Goal: Information Seeking & Learning: Check status

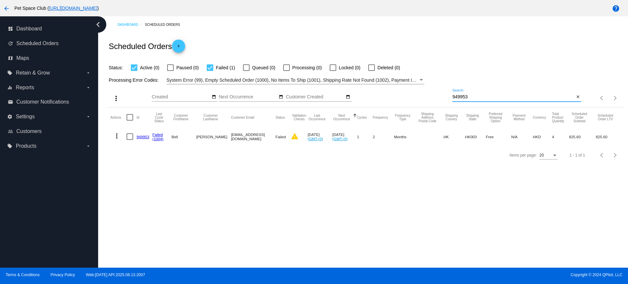
click at [436, 95] on div "more_vert Aug Jan Feb Mar Apr 1" at bounding box center [365, 95] width 517 height 23
type input "907378"
drag, startPoint x: 481, startPoint y: 98, endPoint x: 464, endPoint y: 97, distance: 16.7
click at [434, 97] on div "more_vert Aug Jan Feb Mar Apr 1" at bounding box center [365, 95] width 517 height 23
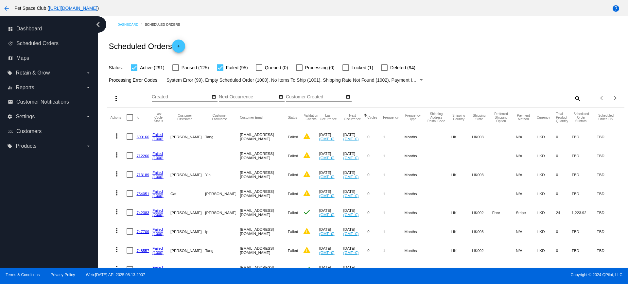
click at [222, 68] on div at bounding box center [220, 67] width 7 height 7
click at [220, 71] on input "Failed (95)" at bounding box center [220, 71] width 0 height 0
checkbox input "false"
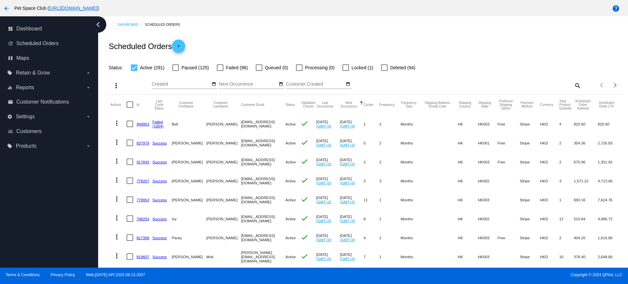
click at [582, 37] on div "Scheduled Orders add" at bounding box center [365, 46] width 517 height 26
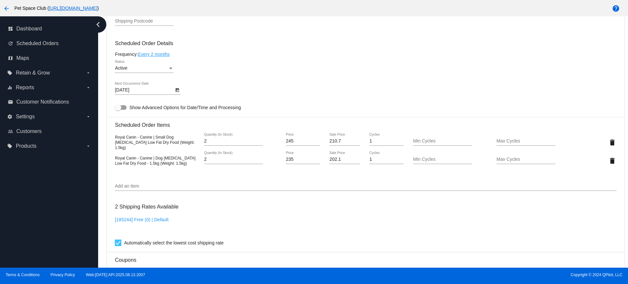
scroll to position [345, 0]
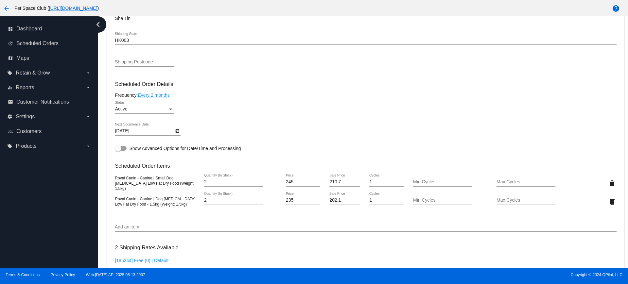
click at [69, 191] on div "dashboard Dashboard update Scheduled Orders map Maps local_offer Retain & Grow …" at bounding box center [49, 142] width 98 height 252
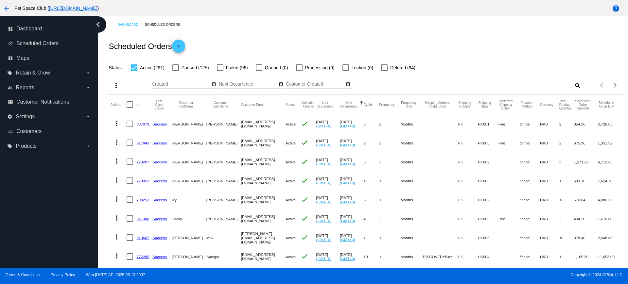
drag, startPoint x: 102, startPoint y: 225, endPoint x: 107, endPoint y: 224, distance: 4.5
click at [102, 225] on div "Dashboard Scheduled Orders Scheduled Orders add Status: Active (291) Paused (12…" at bounding box center [363, 142] width 530 height 252
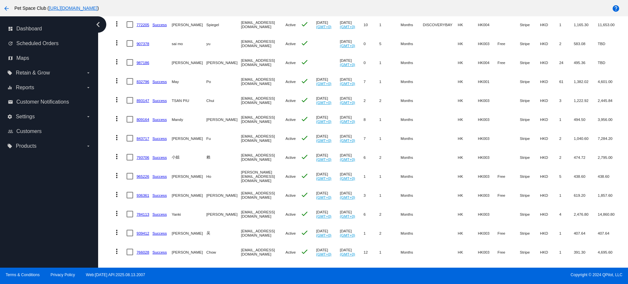
scroll to position [233, 0]
drag, startPoint x: 101, startPoint y: 141, endPoint x: 124, endPoint y: 139, distance: 23.6
click at [101, 141] on div "Dashboard Scheduled Orders Scheduled Orders add Status: Active (291) Paused (12…" at bounding box center [363, 142] width 530 height 252
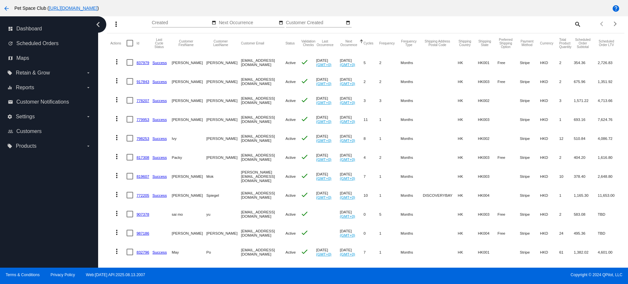
scroll to position [0, 0]
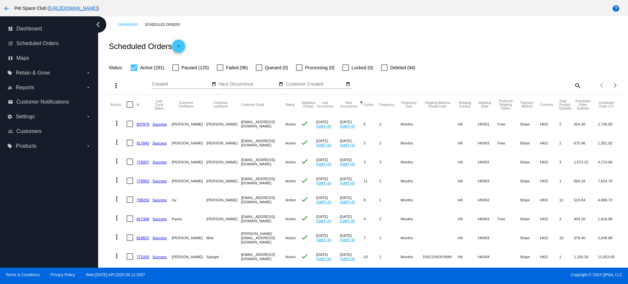
click at [574, 87] on mat-icon "search" at bounding box center [578, 85] width 8 height 10
click at [481, 82] on input "Search" at bounding box center [517, 84] width 129 height 5
paste input "771535"
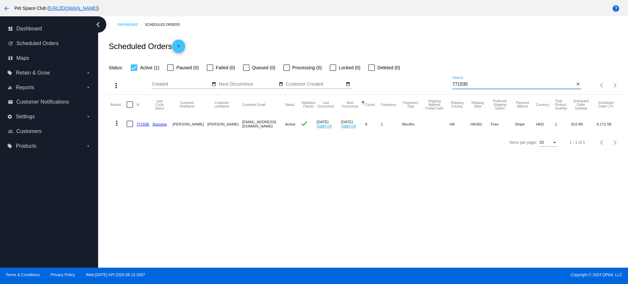
type input "771535"
click at [147, 179] on div "Dashboard Scheduled Orders Scheduled Orders add Status: Active (1) Paused (0) F…" at bounding box center [363, 142] width 530 height 252
drag, startPoint x: 482, startPoint y: 87, endPoint x: 411, endPoint y: 80, distance: 71.3
click at [411, 80] on div "more_vert Aug Jan Feb Mar Apr 1" at bounding box center [365, 83] width 517 height 23
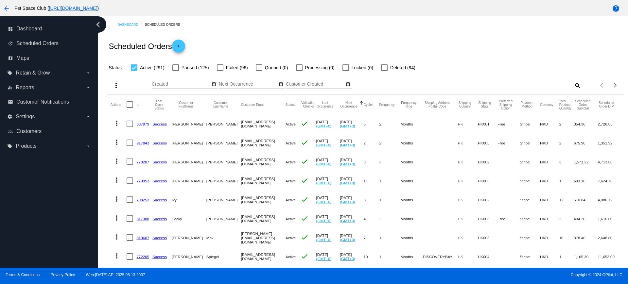
scroll to position [1, 0]
click at [517, 47] on div "Scheduled Orders add" at bounding box center [365, 45] width 517 height 26
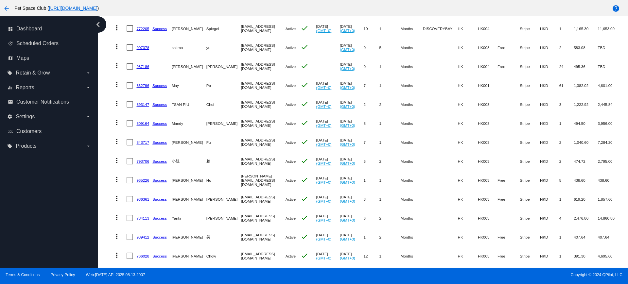
scroll to position [228, 0]
click at [105, 212] on div "Dashboard Scheduled Orders Scheduled Orders add Status: Active (291) Paused (12…" at bounding box center [365, 37] width 525 height 496
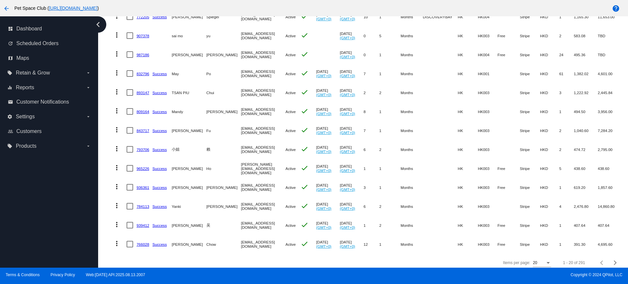
scroll to position [251, 0]
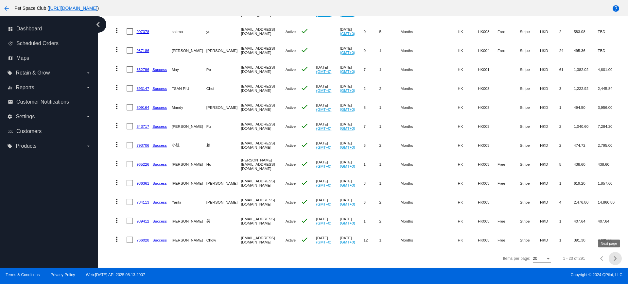
click at [612, 259] on div "Next page" at bounding box center [614, 259] width 5 height 5
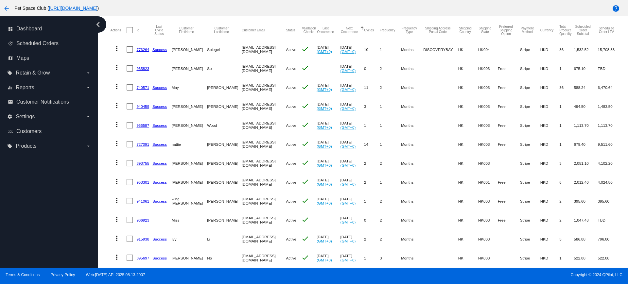
scroll to position [87, 0]
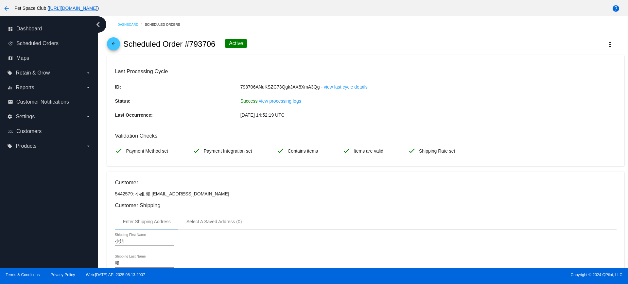
drag, startPoint x: 216, startPoint y: 44, endPoint x: 190, endPoint y: 44, distance: 26.2
click at [190, 44] on div "arrow_back Scheduled Order #793706 Active more_vert" at bounding box center [365, 44] width 517 height 22
copy h2 "793706"
click at [334, 45] on div "arrow_back Scheduled Order #793706 Active more_vert" at bounding box center [365, 44] width 517 height 22
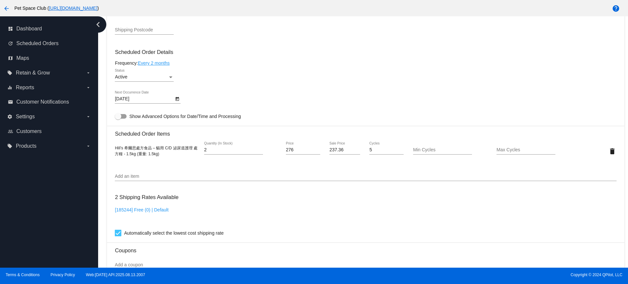
scroll to position [368, 0]
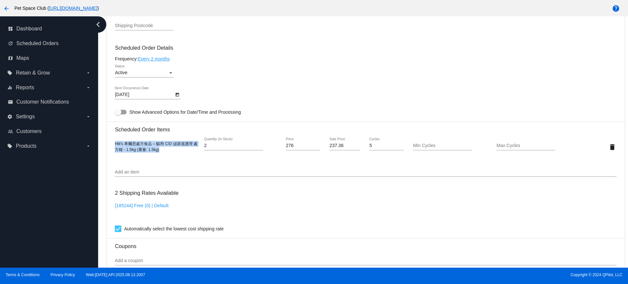
drag, startPoint x: 115, startPoint y: 145, endPoint x: 167, endPoint y: 155, distance: 53.1
click at [167, 155] on mat-card "Customer 5442579: 小姐 賴 [EMAIL_ADDRESS][DOMAIN_NAME] Customer Shipping Enter Shi…" at bounding box center [365, 131] width 517 height 655
copy span "Hill’s 希爾思處方食品 – 貓用 C/D 泌尿道護理 處方糧 - 1.5kg (重量: 1.5kg)"
click at [420, 63] on mat-card-content "Customer 5442579: 小姐 賴 [EMAIL_ADDRESS][DOMAIN_NAME] Customer Shipping Enter Shi…" at bounding box center [366, 120] width 502 height 617
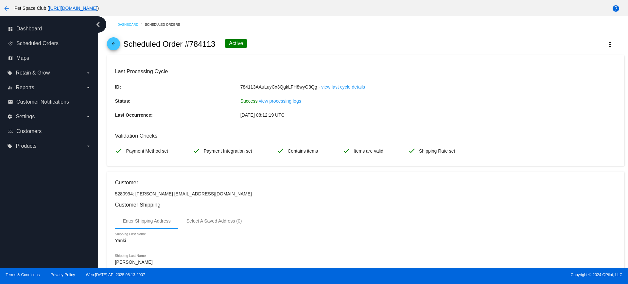
drag, startPoint x: 215, startPoint y: 44, endPoint x: 191, endPoint y: 44, distance: 24.2
click at [191, 44] on div "arrow_back Scheduled Order #784113 Active more_vert" at bounding box center [365, 44] width 517 height 22
copy h2 "784113"
click at [321, 46] on div "arrow_back Scheduled Order #784113 Active more_vert" at bounding box center [365, 44] width 517 height 22
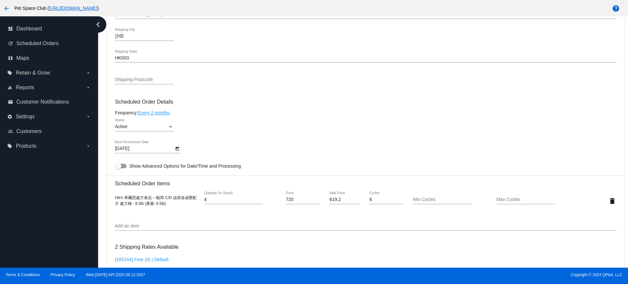
scroll to position [327, 0]
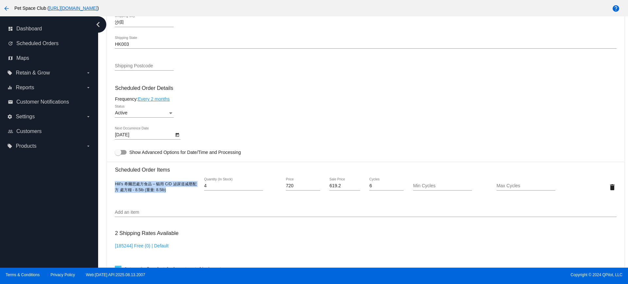
drag, startPoint x: 167, startPoint y: 190, endPoint x: 110, endPoint y: 185, distance: 57.5
click at [110, 185] on mat-card "Customer 5280994: Yanki Lee babyanki521@gmail.com Customer Shipping Enter Shipp…" at bounding box center [365, 172] width 517 height 654
copy span "Hill’s 希爾思處方食品 – 貓用 C/D 泌尿道减壓配方 處方糧 - 8.5lb (重量: 8.5lb)"
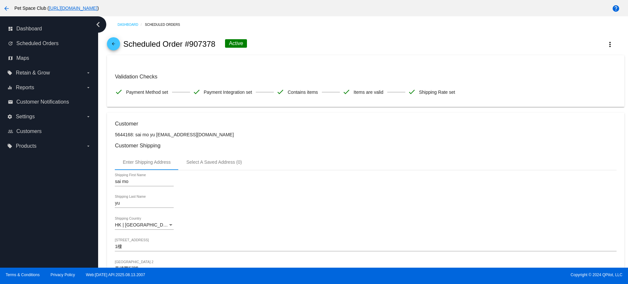
drag, startPoint x: 216, startPoint y: 44, endPoint x: 190, endPoint y: 44, distance: 25.5
click at [190, 44] on div "arrow_back Scheduled Order #907378 Active more_vert" at bounding box center [365, 44] width 517 height 22
click at [281, 50] on div "arrow_back Scheduled Order #907378 Active more_vert" at bounding box center [365, 44] width 517 height 22
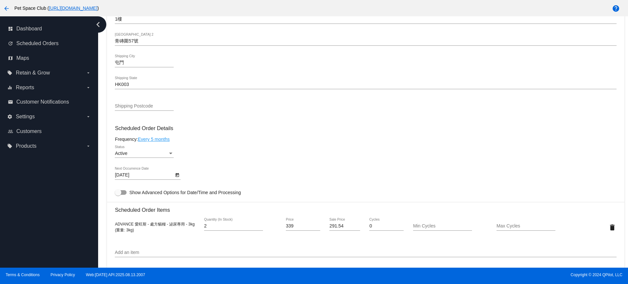
scroll to position [286, 0]
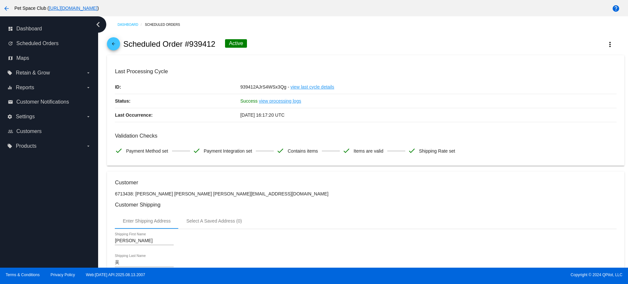
drag, startPoint x: 214, startPoint y: 44, endPoint x: 190, endPoint y: 44, distance: 23.6
click at [190, 44] on div "arrow_back Scheduled Order #939412 Active more_vert" at bounding box center [365, 44] width 517 height 22
copy h2 "939412"
click at [303, 45] on div "arrow_back Scheduled Order #939412 Active more_vert" at bounding box center [365, 44] width 517 height 22
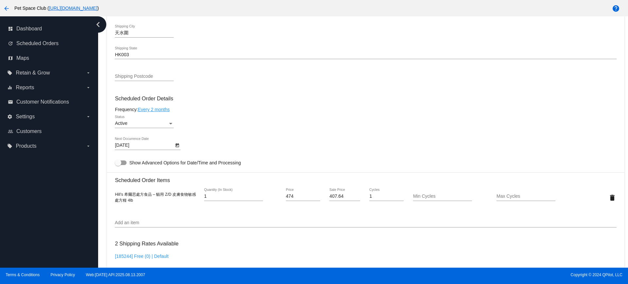
scroll to position [327, 0]
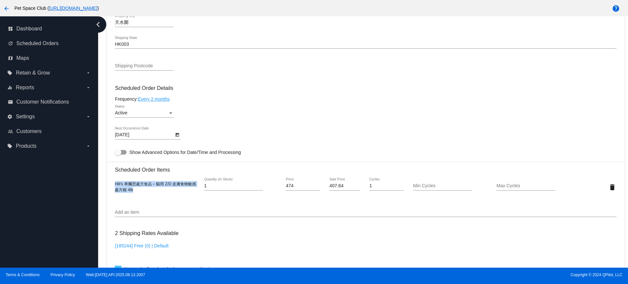
drag, startPoint x: 136, startPoint y: 192, endPoint x: 113, endPoint y: 186, distance: 23.7
click at [113, 186] on mat-card "Customer 6713438: 欣琪 吴 xinqi_wu@yahoo.com Customer Shipping Enter Shipping Addr…" at bounding box center [365, 172] width 517 height 654
copy span "Hill’s 希爾思處方食品 – 貓用 Z/D 皮膚食物敏感 處方糧 4lb"
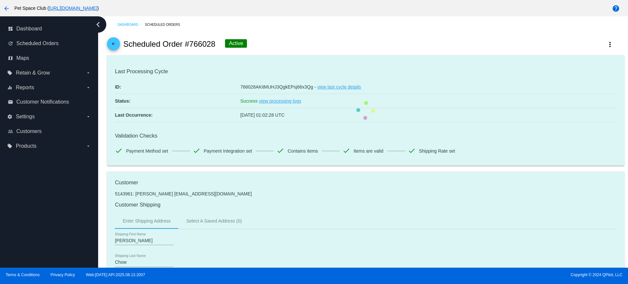
drag, startPoint x: 215, startPoint y: 44, endPoint x: 189, endPoint y: 45, distance: 26.2
click at [189, 45] on h2 "Scheduled Order #766028" at bounding box center [169, 44] width 92 height 9
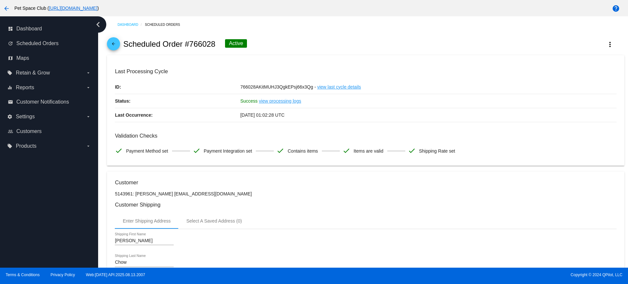
copy h2 "766028"
click at [103, 159] on div "Dashboard Scheduled Orders arrow_back Scheduled Order #766028 Active more_vert …" at bounding box center [363, 142] width 530 height 252
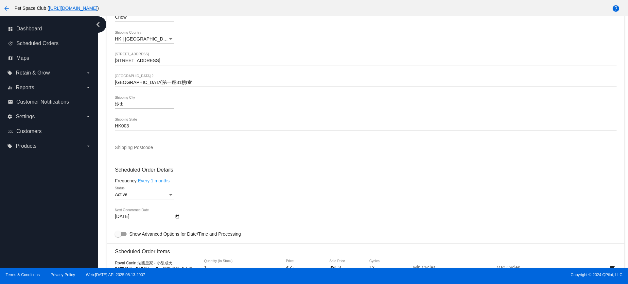
scroll to position [327, 0]
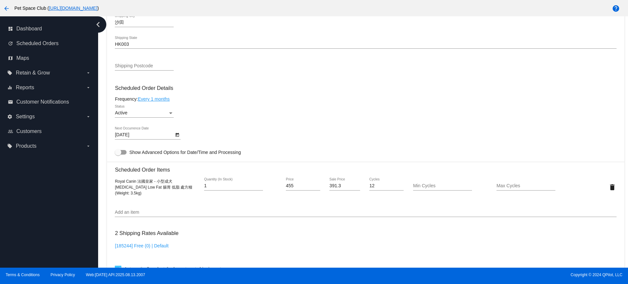
drag, startPoint x: 148, startPoint y: 195, endPoint x: 111, endPoint y: 181, distance: 39.1
click at [111, 181] on mat-card "Customer 5143961: Mellen Chow mellenchow21@gmail.com Customer Shipping Enter Sh…" at bounding box center [365, 172] width 517 height 654
copy span "Royal Canin 法國皇家 - 小型成犬 Gastrointestinal Low Fat 腸胃 低脂 處方糧 (Weight: 3.5kg)"
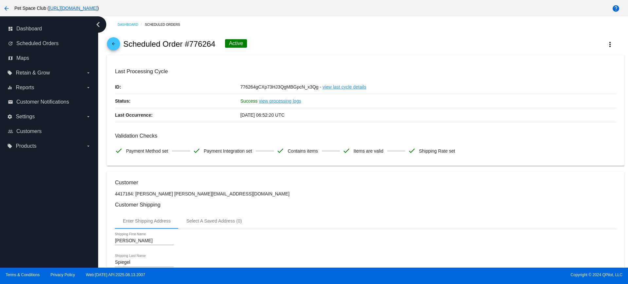
drag, startPoint x: 203, startPoint y: 45, endPoint x: 191, endPoint y: 44, distance: 11.8
click at [191, 44] on div "arrow_back Scheduled Order #776264 Active more_vert" at bounding box center [365, 44] width 517 height 22
copy h2 "776264"
click at [103, 141] on div "Dashboard Scheduled Orders arrow_back Scheduled Order #776264 Active more_vert …" at bounding box center [363, 142] width 530 height 252
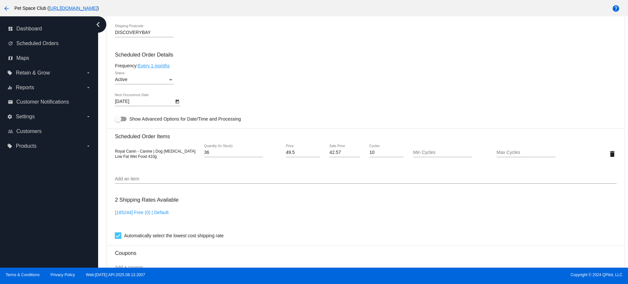
scroll to position [368, 0]
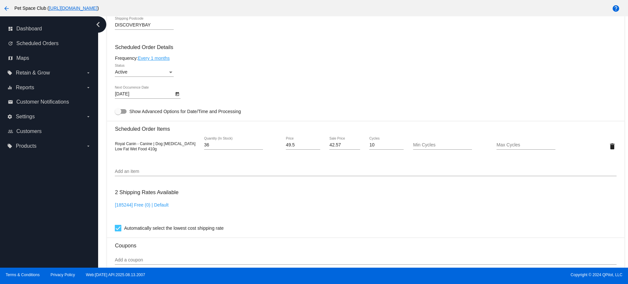
drag, startPoint x: 151, startPoint y: 150, endPoint x: 112, endPoint y: 142, distance: 39.3
click at [112, 142] on mat-card "Customer 4417184: Diana Spiegel dianajane.spiegel@gmail.com Customer Shipping E…" at bounding box center [365, 131] width 517 height 654
copy span "Royal Canin - Canine | Dog Gastrointestinal Low Fat Wet Food 410g"
click at [176, 166] on div "Add an item" at bounding box center [366, 170] width 502 height 13
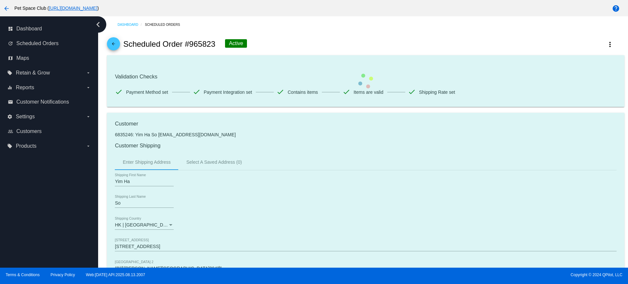
drag, startPoint x: 212, startPoint y: 44, endPoint x: 190, endPoint y: 43, distance: 21.9
click at [190, 43] on div "arrow_back Scheduled Order #965823 Active more_vert" at bounding box center [365, 44] width 517 height 22
copy h2 "965823"
click at [273, 43] on div "arrow_back Scheduled Order #965823 Active more_vert" at bounding box center [365, 44] width 517 height 22
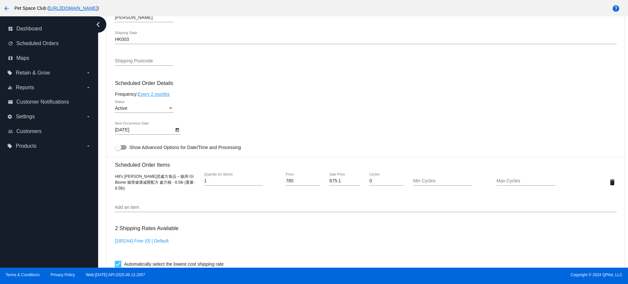
scroll to position [286, 0]
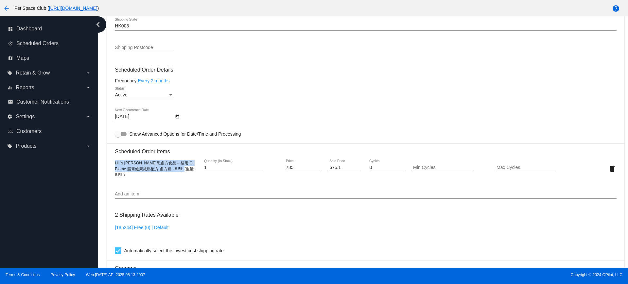
drag, startPoint x: 186, startPoint y: 171, endPoint x: 137, endPoint y: 169, distance: 48.1
click at [114, 163] on mat-card "Customer 6835246: Yim Ha So [EMAIL_ADDRESS][DOMAIN_NAME] Customer Shipping Ente…" at bounding box center [365, 154] width 517 height 654
copy span "Hill’s [PERSON_NAME]思處方食品 – 貓用 GI Biome 腸胃健康减壓配方 處方糧 - 8.5lb (重量: 8.5lb)"
drag, startPoint x: 110, startPoint y: 183, endPoint x: 159, endPoint y: 160, distance: 54.0
click at [110, 183] on mat-card "Customer 6835246: Yim Ha So [EMAIL_ADDRESS][DOMAIN_NAME] Customer Shipping Ente…" at bounding box center [365, 154] width 517 height 654
